Goal: Task Accomplishment & Management: Manage account settings

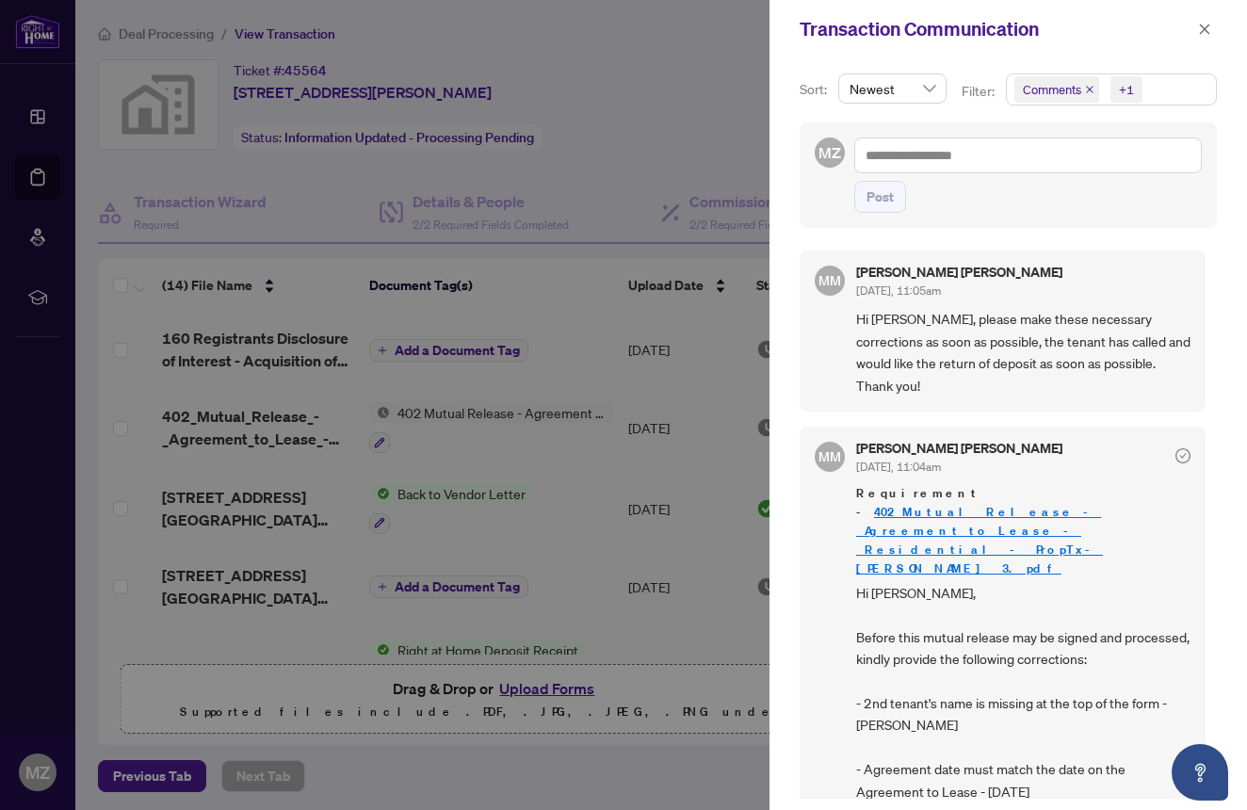
click at [667, 288] on div at bounding box center [623, 405] width 1247 height 810
click at [533, 302] on div at bounding box center [623, 405] width 1247 height 810
click at [1205, 31] on icon "close" at bounding box center [1204, 29] width 13 height 13
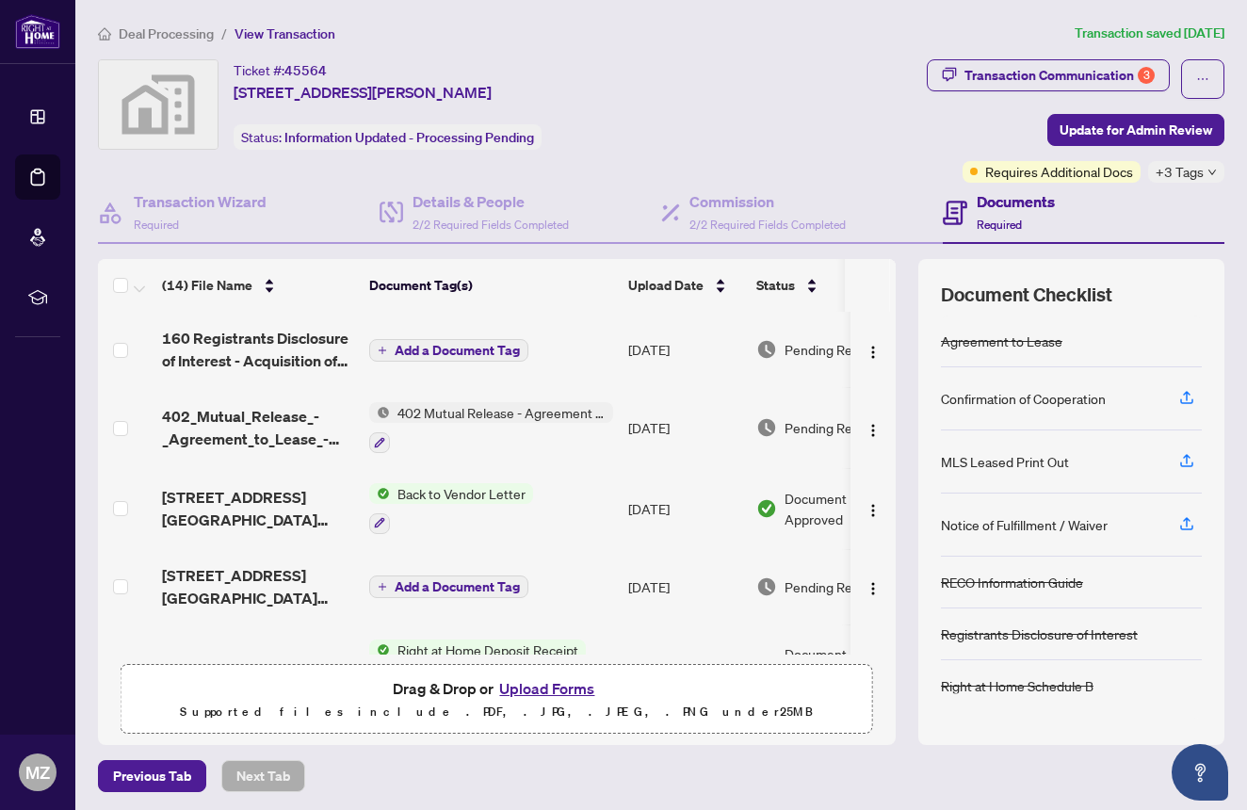
click at [540, 685] on button "Upload Forms" at bounding box center [547, 688] width 106 height 24
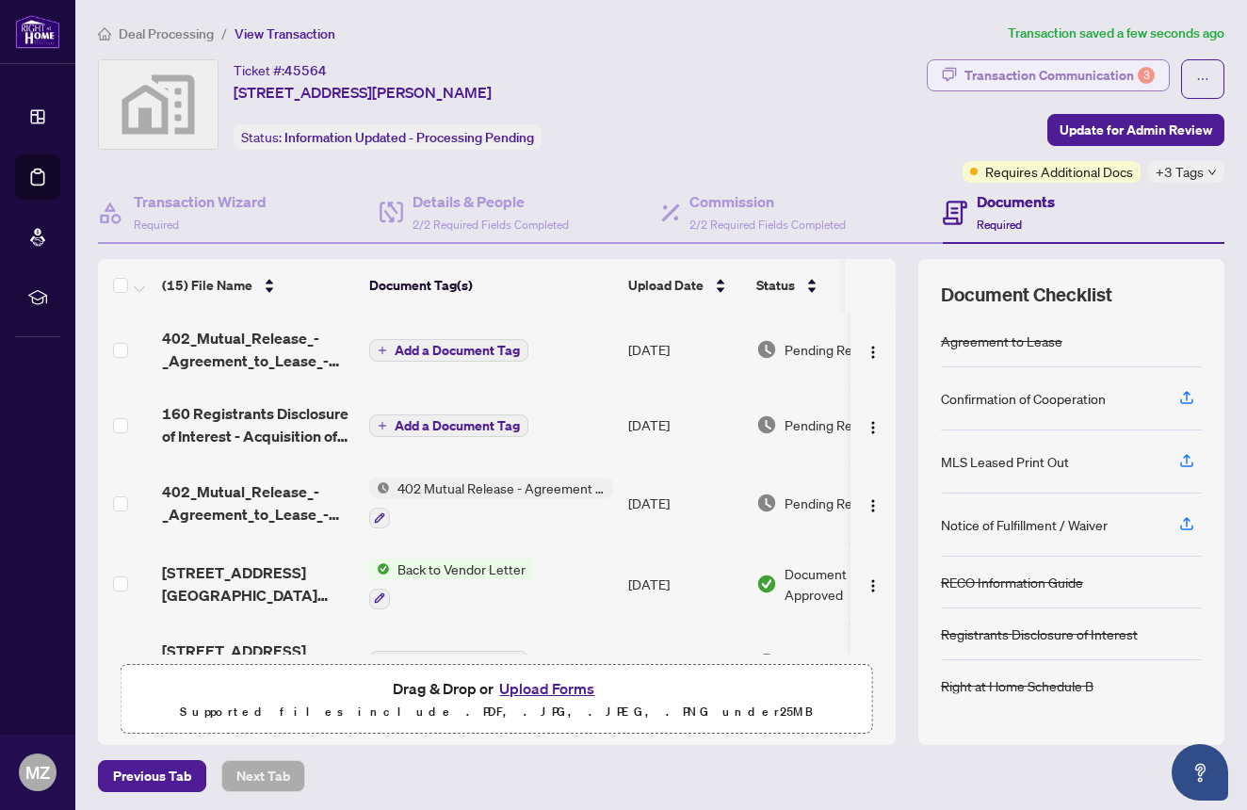
click at [1083, 78] on div "Transaction Communication 3" at bounding box center [1060, 75] width 190 height 30
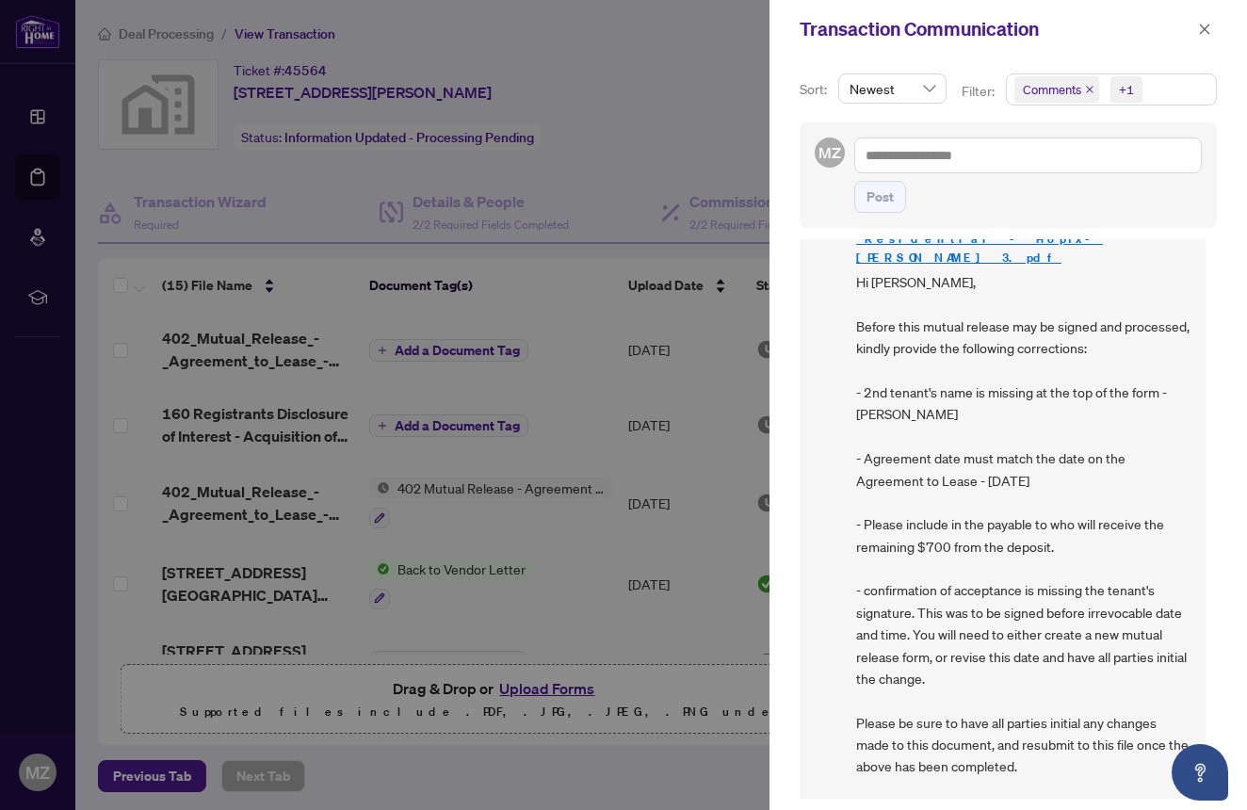
scroll to position [312, 0]
click at [1206, 27] on icon "close" at bounding box center [1204, 29] width 13 height 13
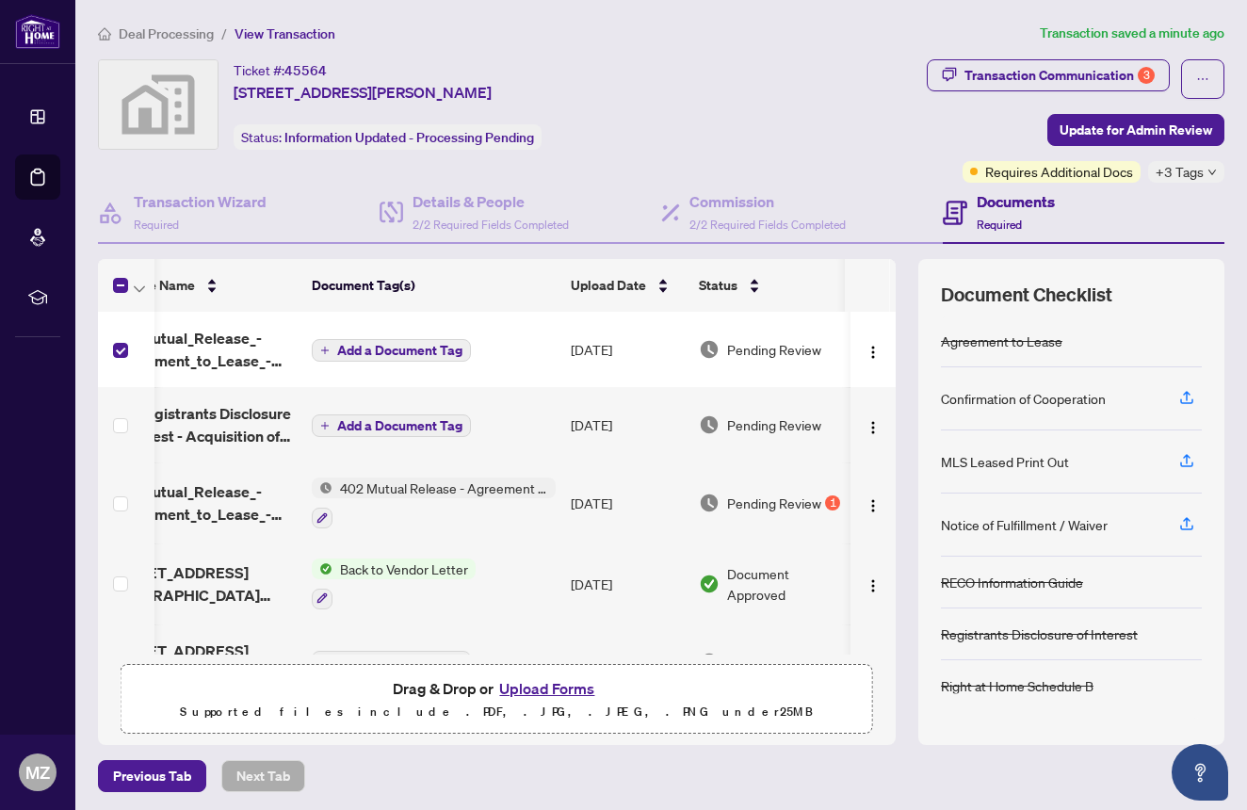
scroll to position [0, 57]
click at [874, 349] on img "button" at bounding box center [873, 352] width 15 height 15
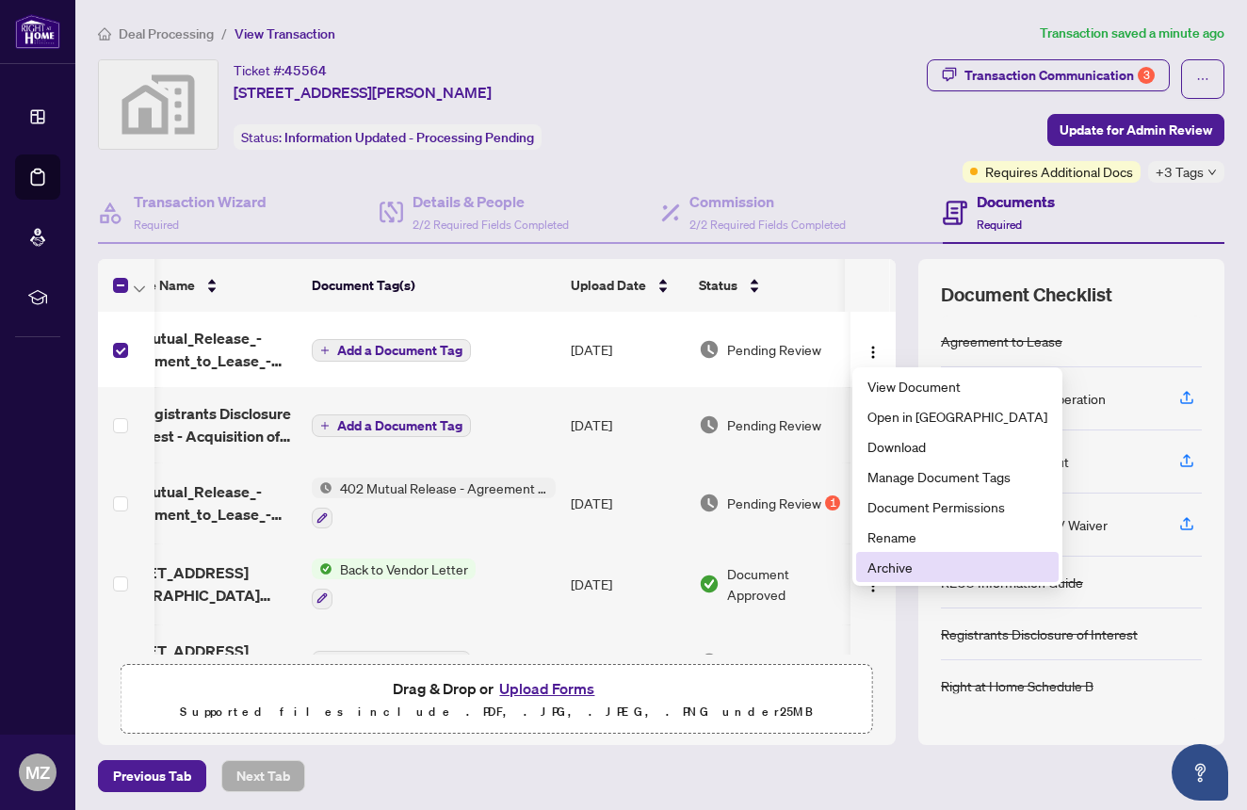
click at [920, 580] on li "Archive" at bounding box center [957, 567] width 203 height 30
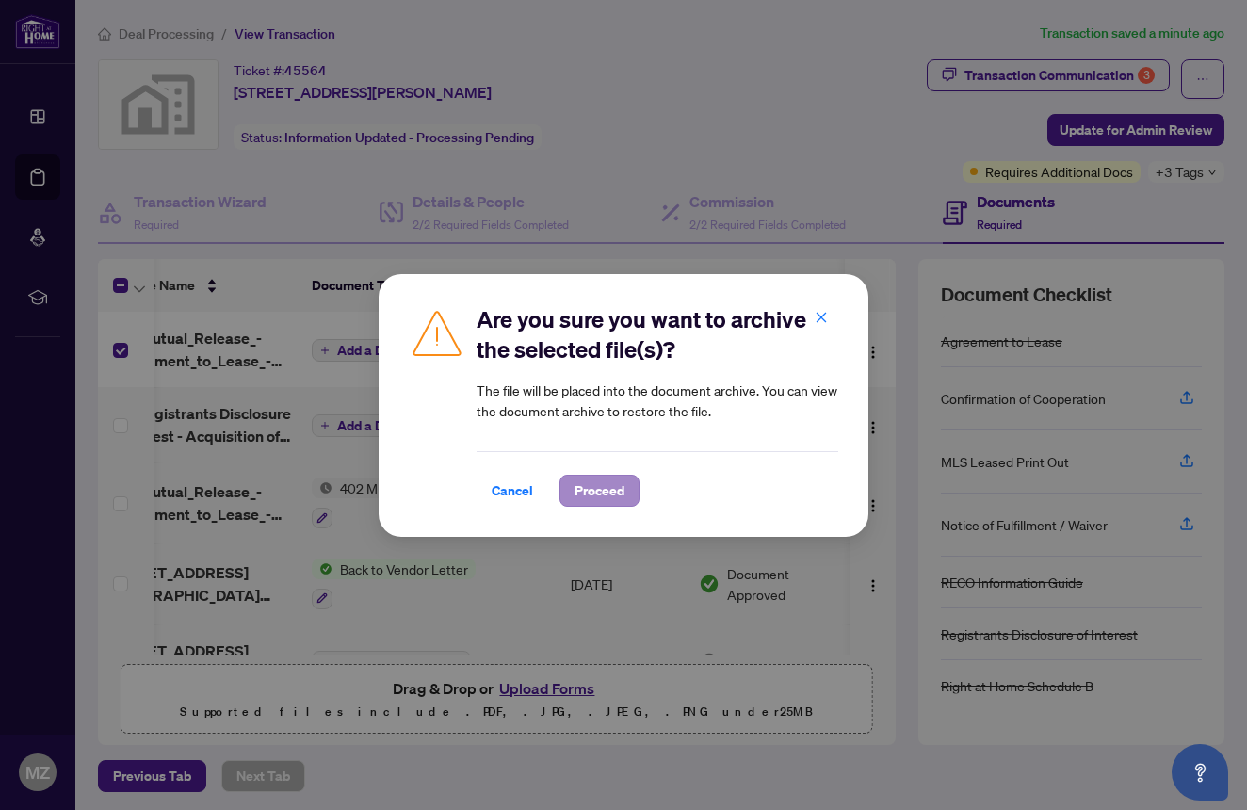
click at [605, 496] on span "Proceed" at bounding box center [600, 491] width 50 height 30
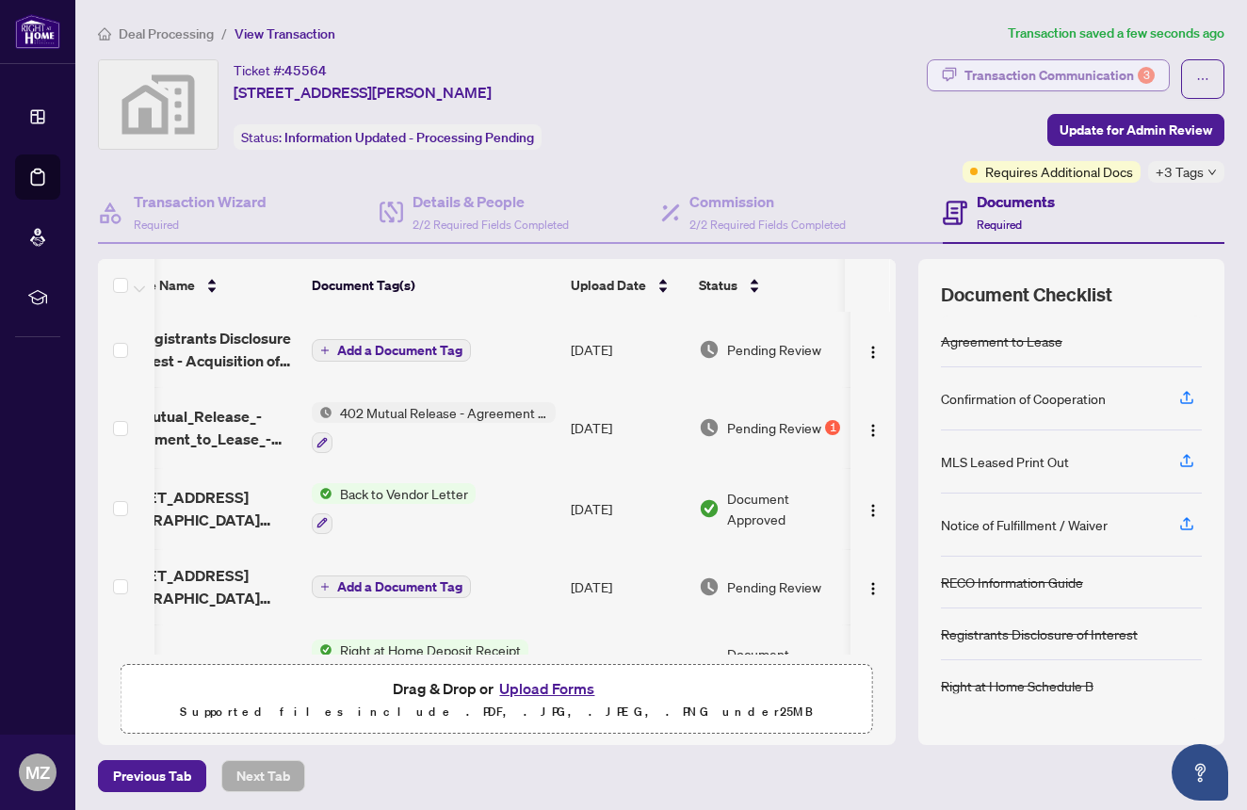
click at [1040, 73] on div "Transaction Communication 3" at bounding box center [1060, 75] width 190 height 30
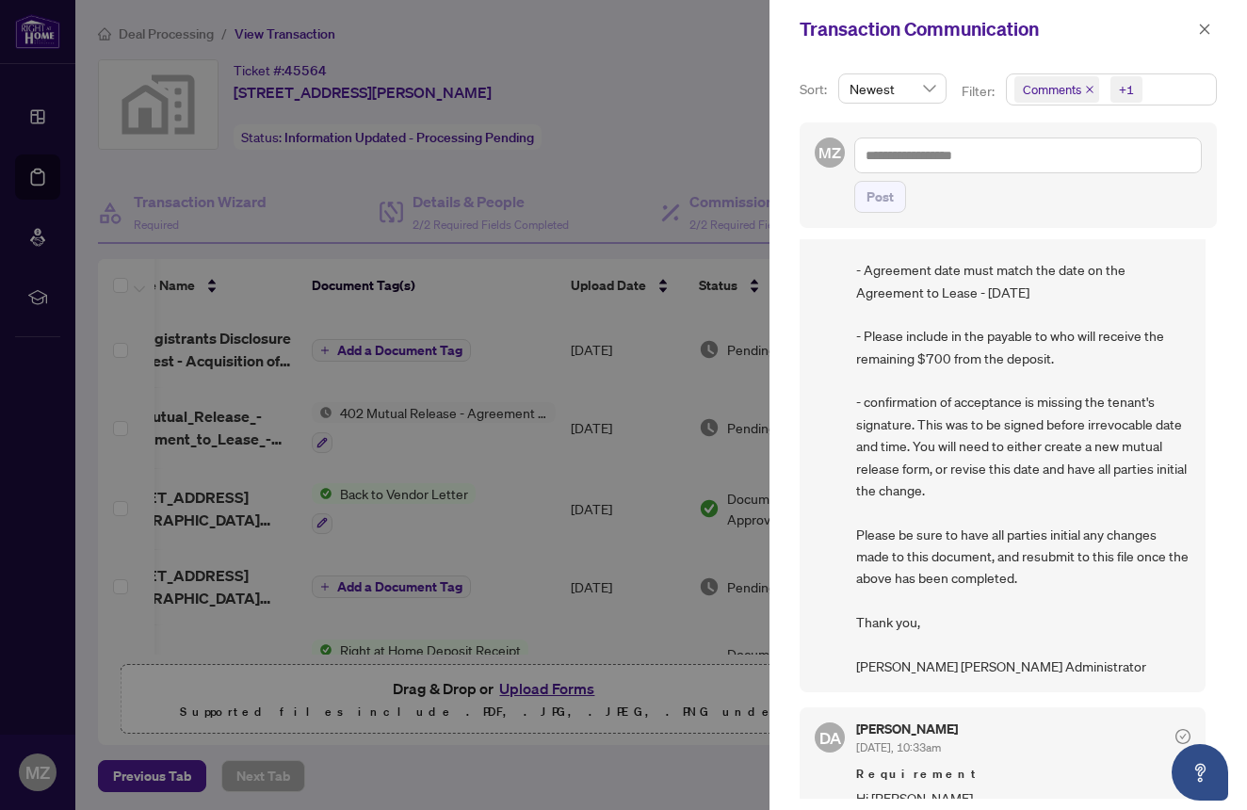
scroll to position [500, 0]
click at [1205, 27] on icon "close" at bounding box center [1204, 29] width 13 height 13
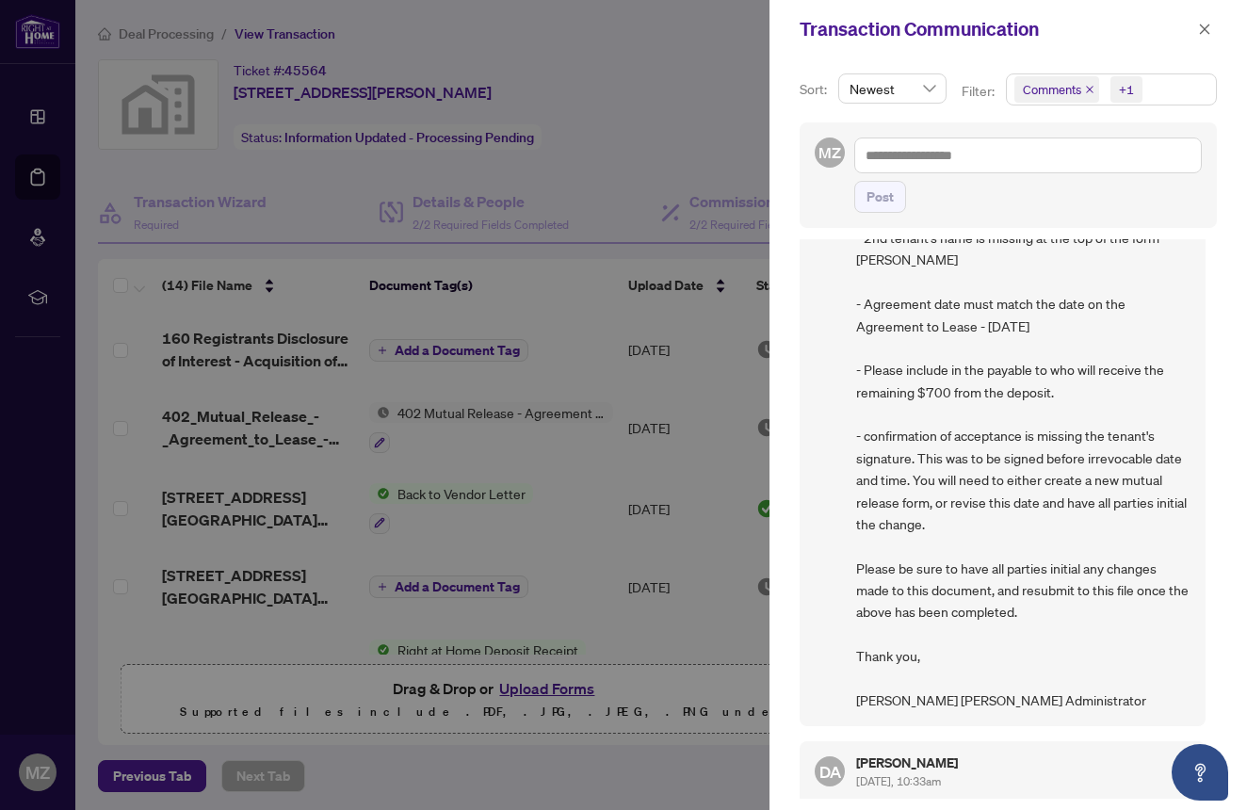
scroll to position [468, 0]
click at [972, 527] on span "Hi [PERSON_NAME], Before this mutual release may be signed and processed, kindl…" at bounding box center [1023, 411] width 334 height 595
